Goal: Task Accomplishment & Management: Use online tool/utility

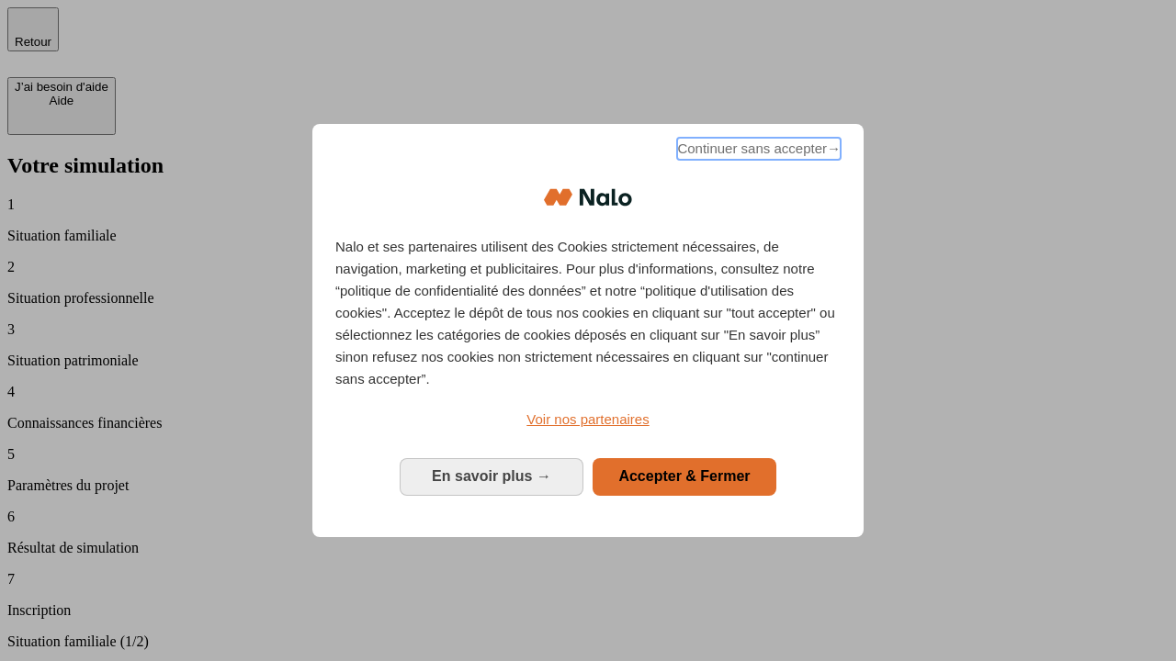
click at [757, 152] on span "Continuer sans accepter →" at bounding box center [759, 149] width 164 height 22
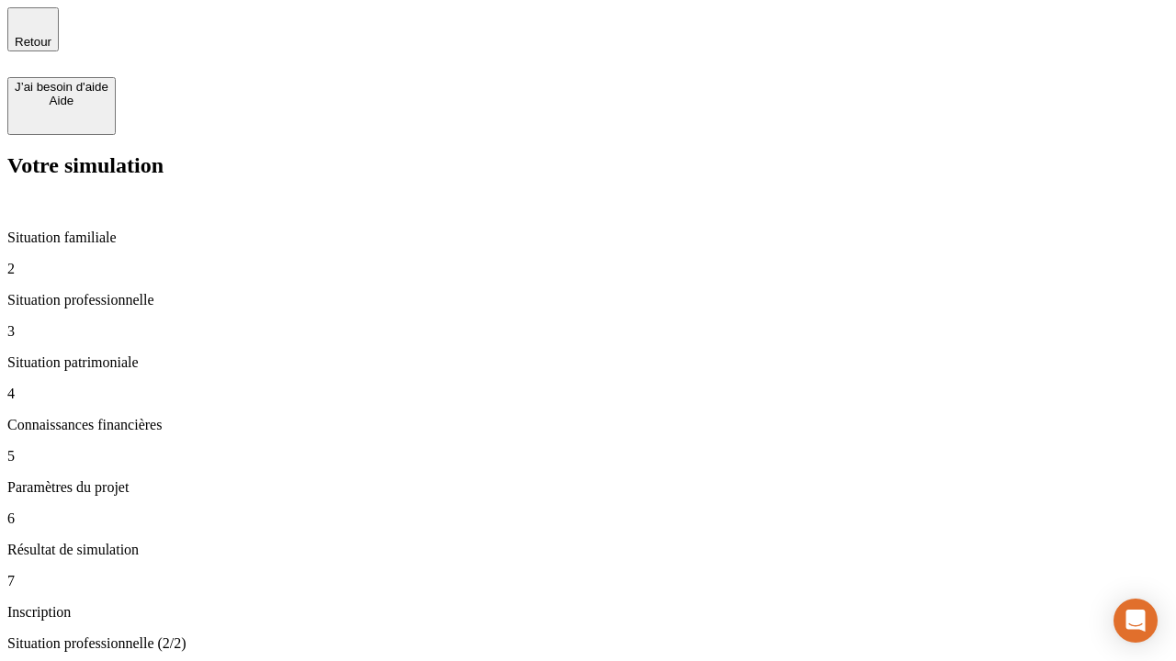
type input "30 000"
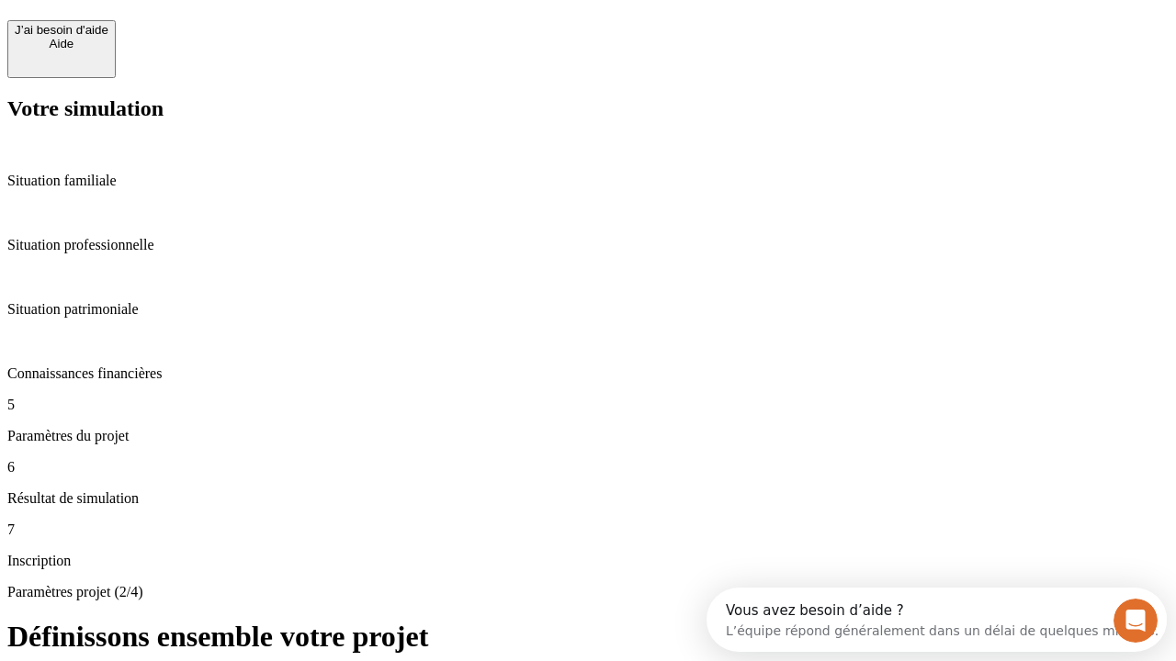
scroll to position [35, 0]
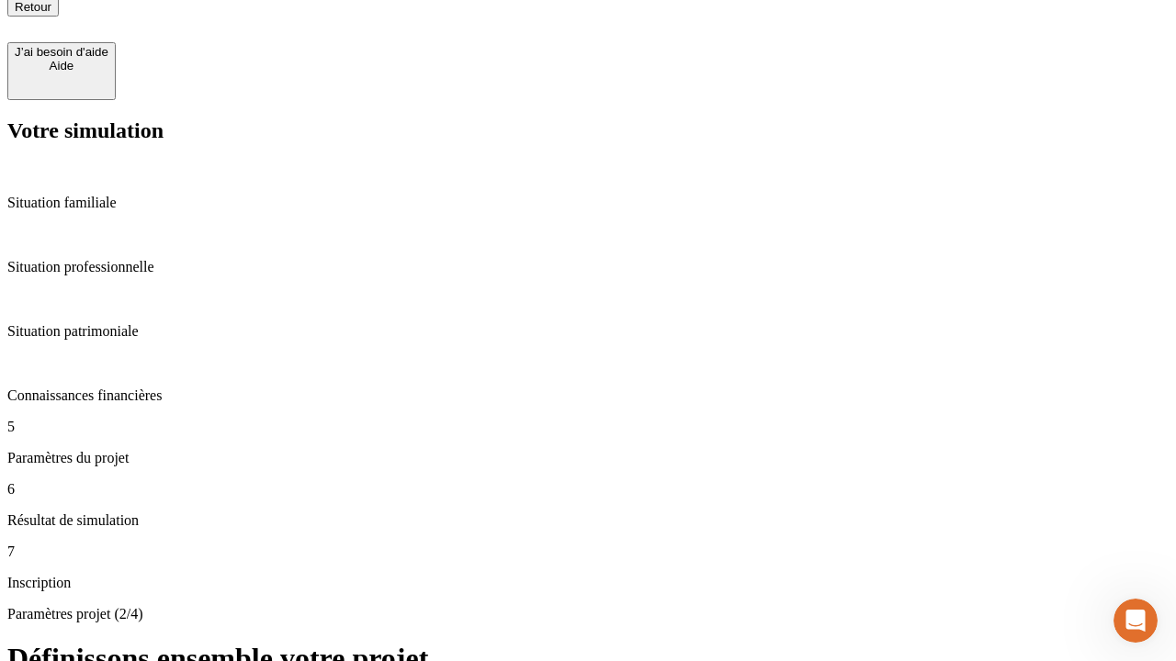
scroll to position [18, 0]
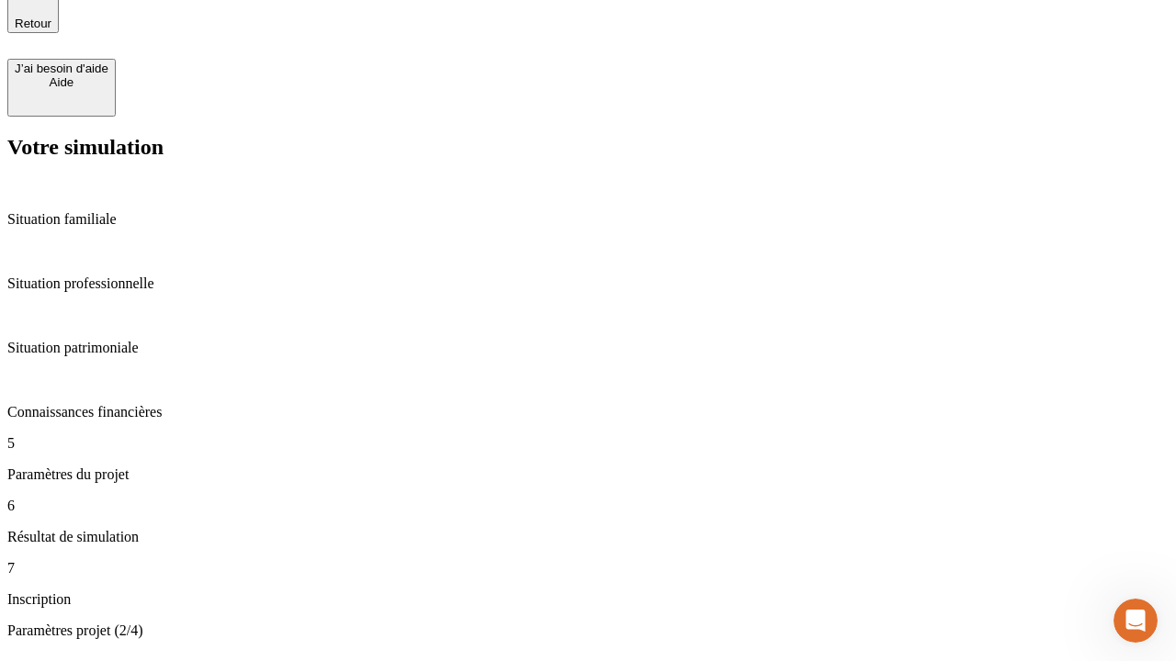
type input "25"
type input "64"
type input "1 000"
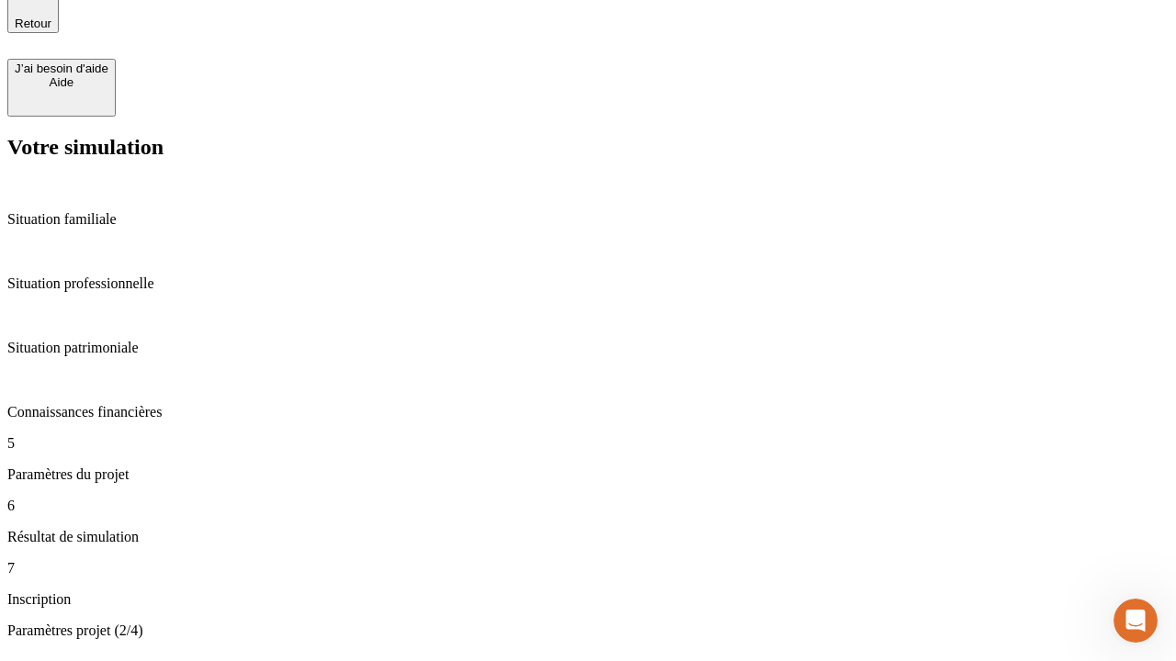
type input "640"
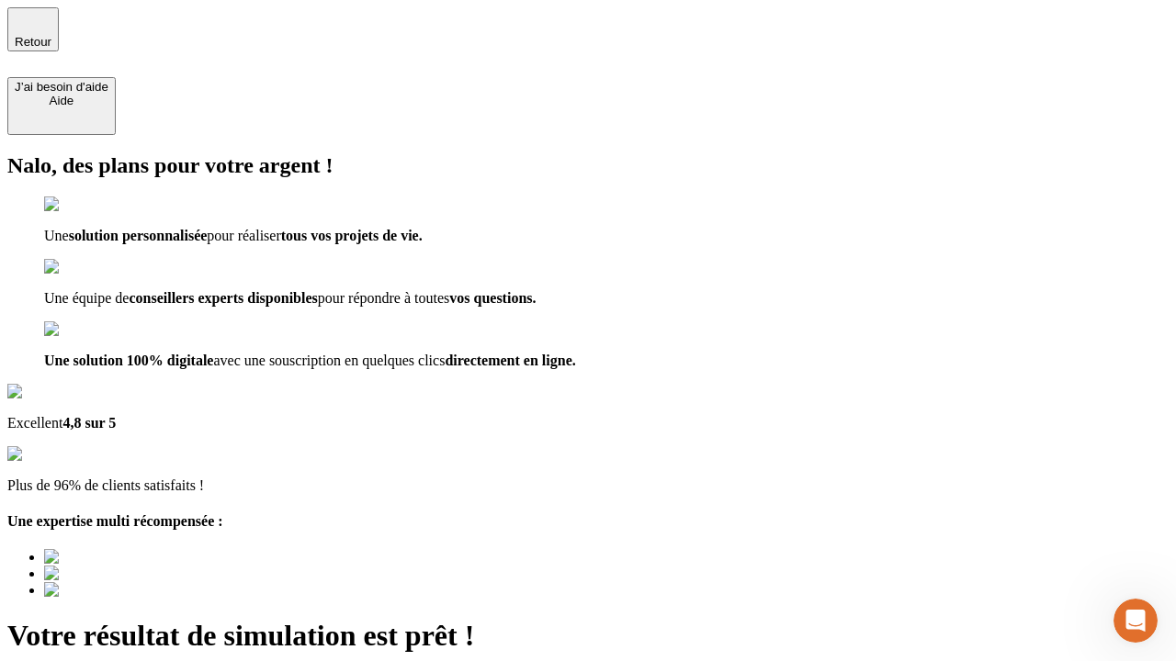
type input "[EMAIL_ADDRESS][PERSON_NAME][DOMAIN_NAME]"
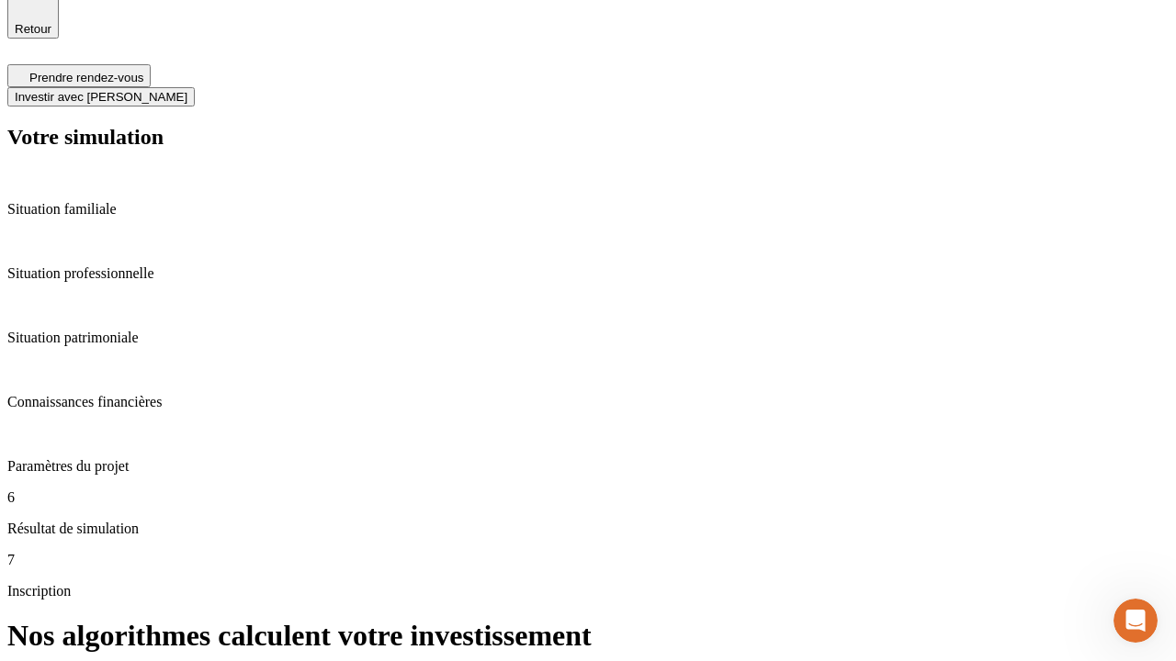
click at [187, 90] on span "Investir avec [PERSON_NAME]" at bounding box center [101, 97] width 173 height 14
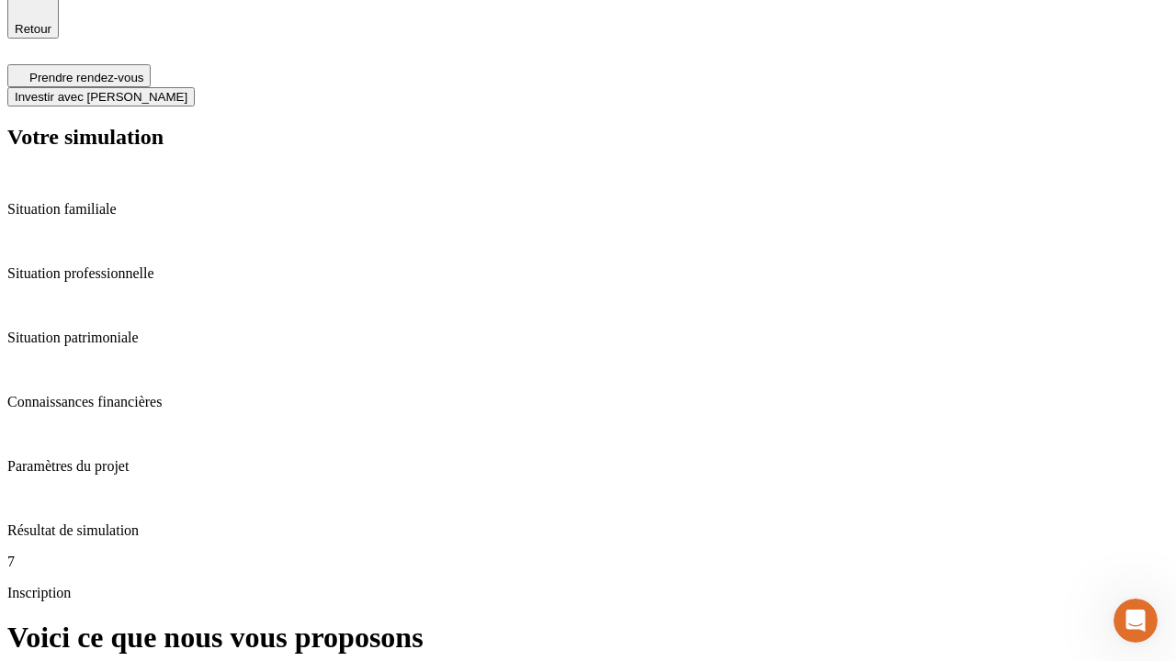
scroll to position [11, 0]
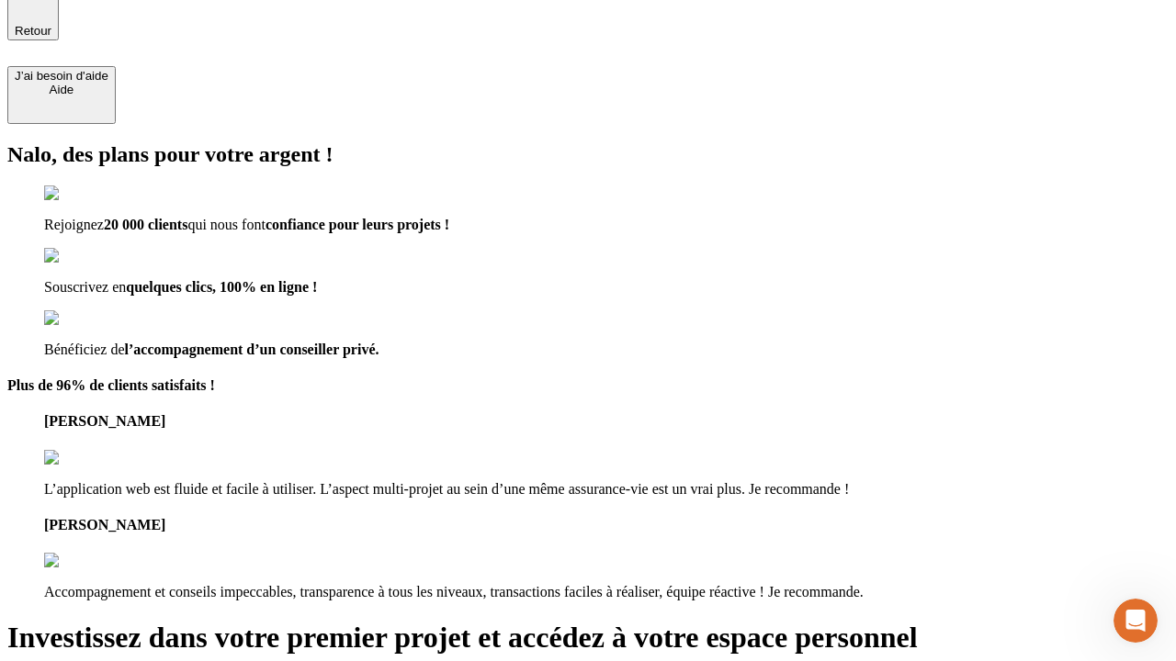
type input "abc"
